Goal: Transaction & Acquisition: Purchase product/service

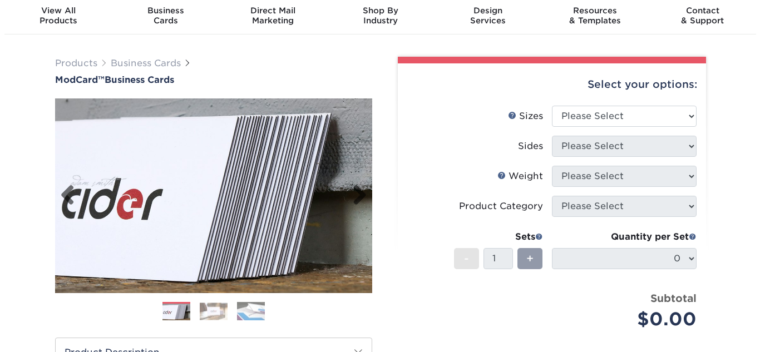
scroll to position [56, 0]
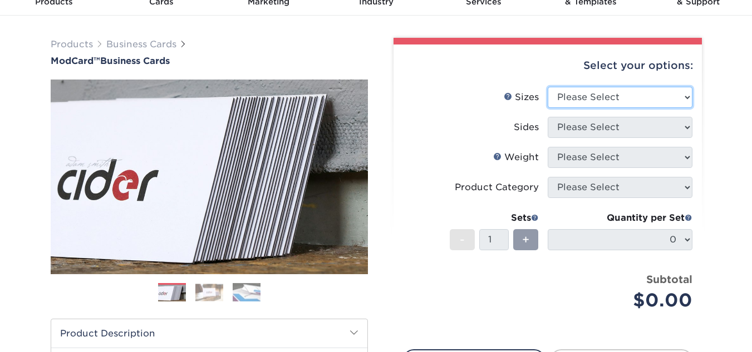
click at [671, 93] on select "Please Select 1.5" x 3.5" - Mini 1.75" x 3.5" - Mini 2" x 2" - Square 2" x 3" -…" at bounding box center [620, 97] width 145 height 21
select select "2.00x3.50"
click at [548, 87] on select "Please Select 1.5" x 3.5" - Mini 1.75" x 3.5" - Mini 2" x 2" - Square 2" x 3" -…" at bounding box center [620, 97] width 145 height 21
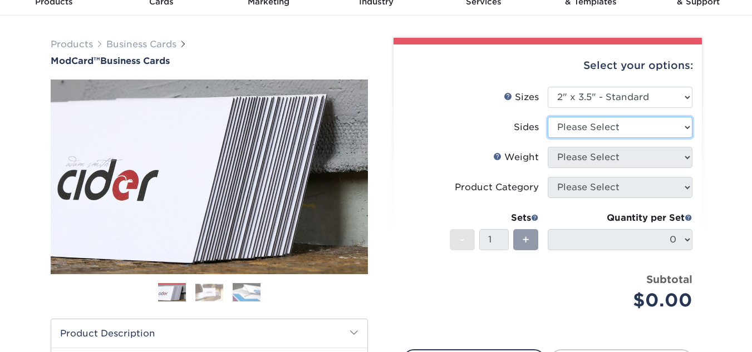
click at [627, 133] on select "Please Select Print Both Sides Print Front Only" at bounding box center [620, 127] width 145 height 21
select select "13abbda7-1d64-4f25-8bb2-c179b224825d"
click at [548, 117] on select "Please Select Print Both Sides Print Front Only" at bounding box center [620, 127] width 145 height 21
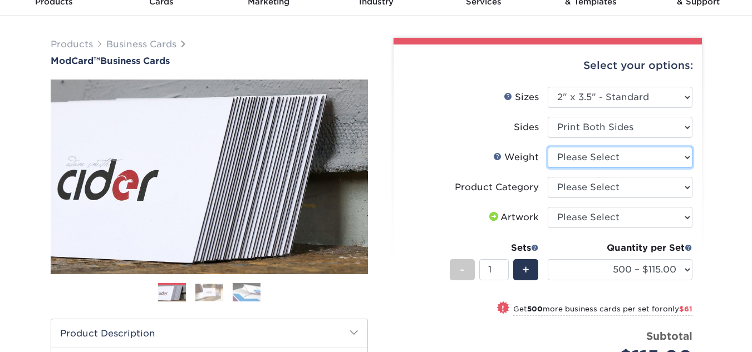
click at [628, 161] on select "Please Select 32PTUCBLK" at bounding box center [620, 157] width 145 height 21
select select "32PTUCBLK"
click at [548, 147] on select "Please Select 32PTUCBLK" at bounding box center [620, 157] width 145 height 21
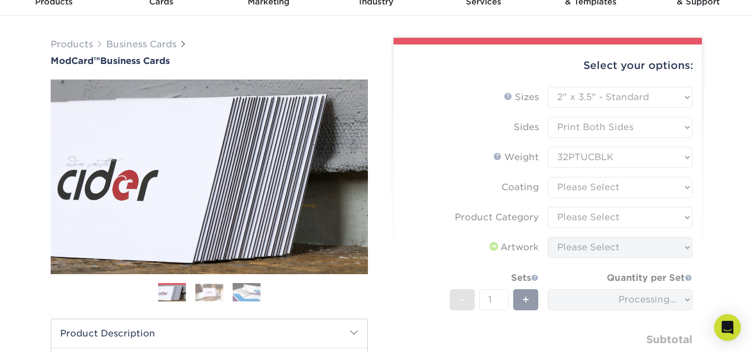
click at [618, 188] on form "Sizes Help Sizes Please Select 1.5" x 3.5" - Mini 1.75" x 3.5" - Mini 2" x 2" -…" at bounding box center [547, 242] width 291 height 310
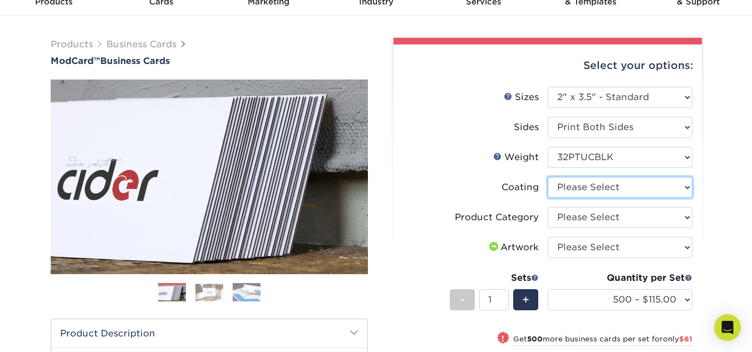
click at [687, 189] on select at bounding box center [620, 187] width 145 height 21
select select "3e7618de-abca-4bda-9f97-8b9129e913d8"
click at [548, 177] on select at bounding box center [620, 187] width 145 height 21
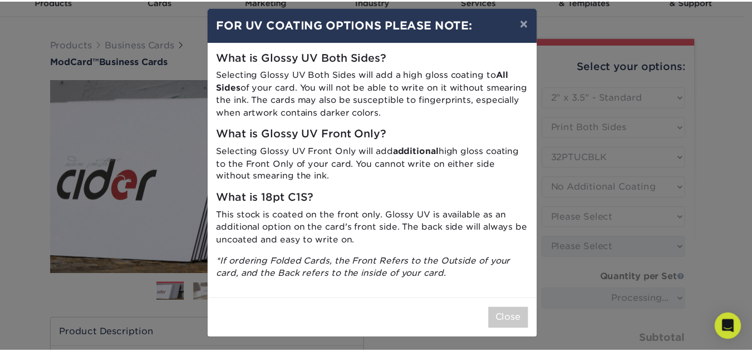
scroll to position [12, 0]
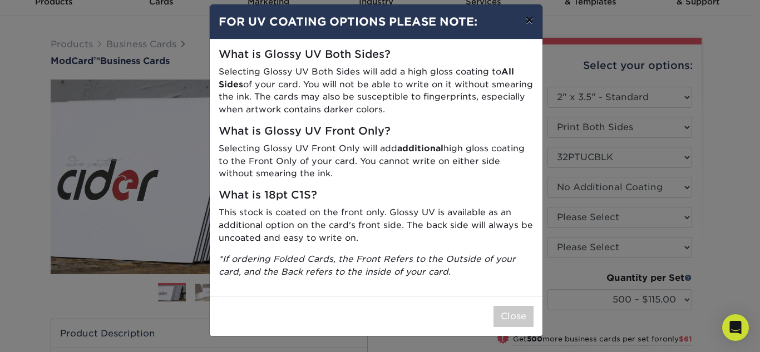
click at [527, 19] on button "×" at bounding box center [530, 19] width 26 height 31
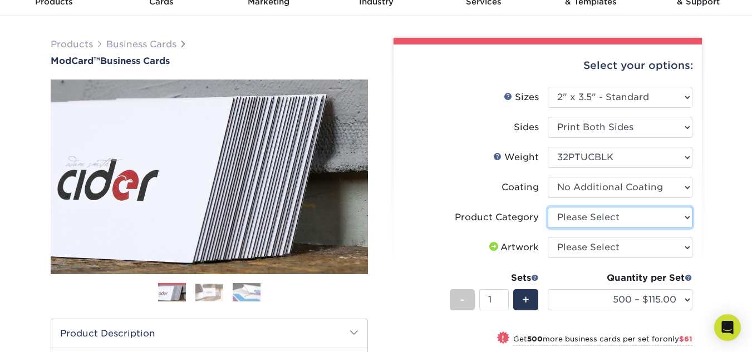
click at [605, 214] on select "Please Select Business Cards" at bounding box center [620, 217] width 145 height 21
select select "3b5148f1-0588-4f88-a218-97bcfdce65c1"
click at [548, 207] on select "Please Select Business Cards" at bounding box center [620, 217] width 145 height 21
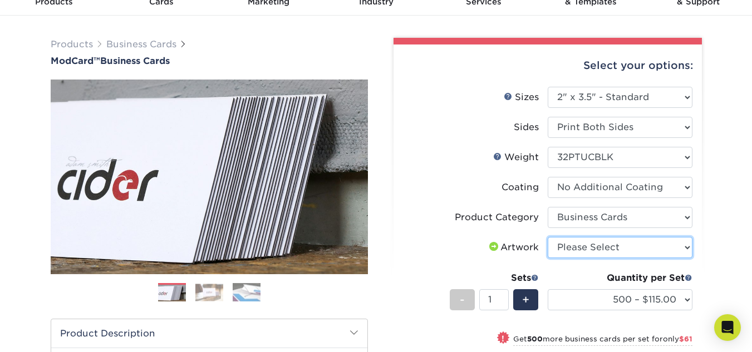
click at [594, 249] on select "Please Select I will upload files I need a design - $100" at bounding box center [620, 247] width 145 height 21
select select "upload"
click at [548, 237] on select "Please Select I will upload files I need a design - $100" at bounding box center [620, 247] width 145 height 21
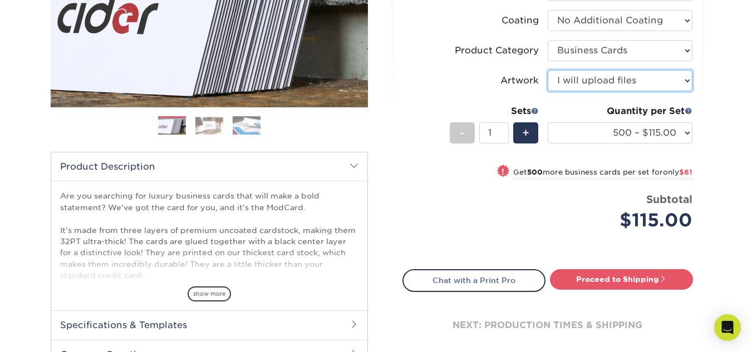
scroll to position [334, 0]
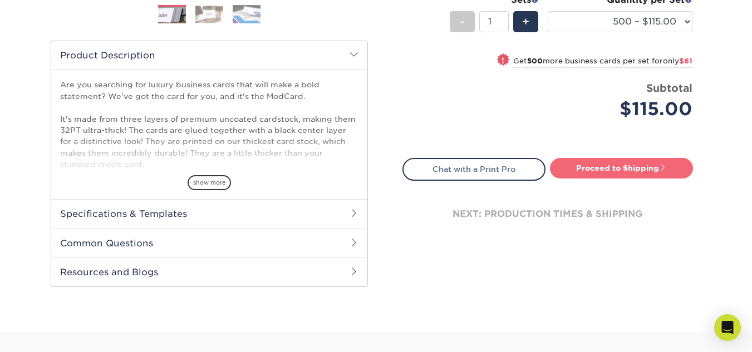
click at [626, 169] on link "Proceed to Shipping" at bounding box center [621, 168] width 143 height 20
type input "Set 1"
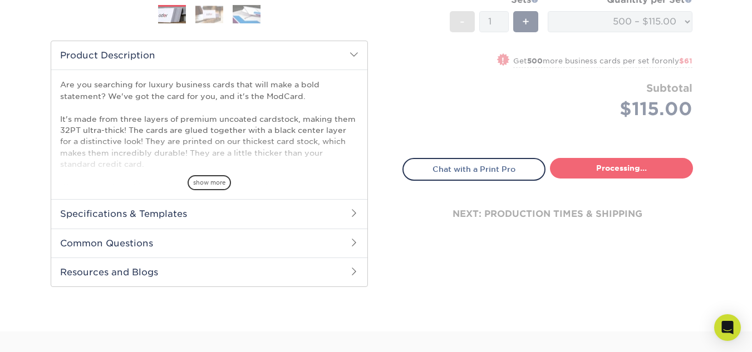
select select "5f593cd4-e965-446d-a983-0d73bfd06503"
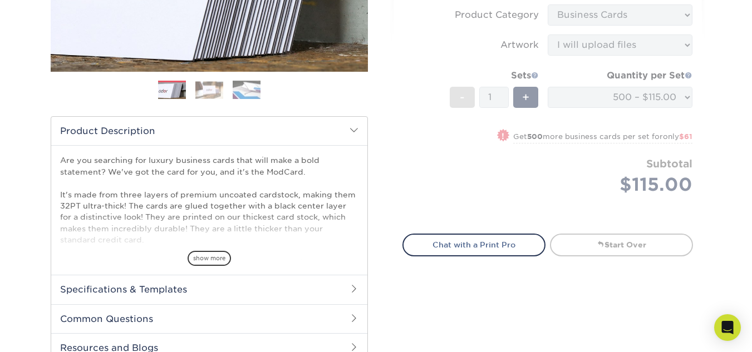
scroll to position [233, 0]
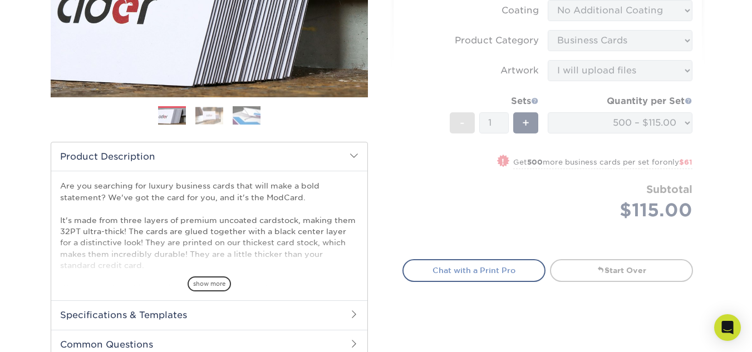
click at [467, 271] on link "Chat with a Print Pro" at bounding box center [473, 270] width 143 height 22
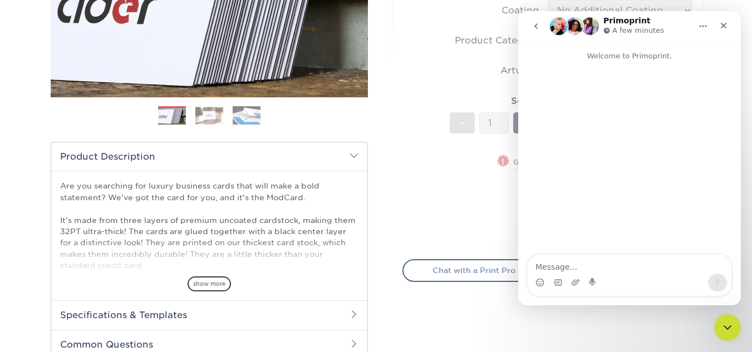
scroll to position [0, 0]
click at [724, 25] on icon "Close" at bounding box center [724, 26] width 6 height 6
